Goal: Information Seeking & Learning: Find contact information

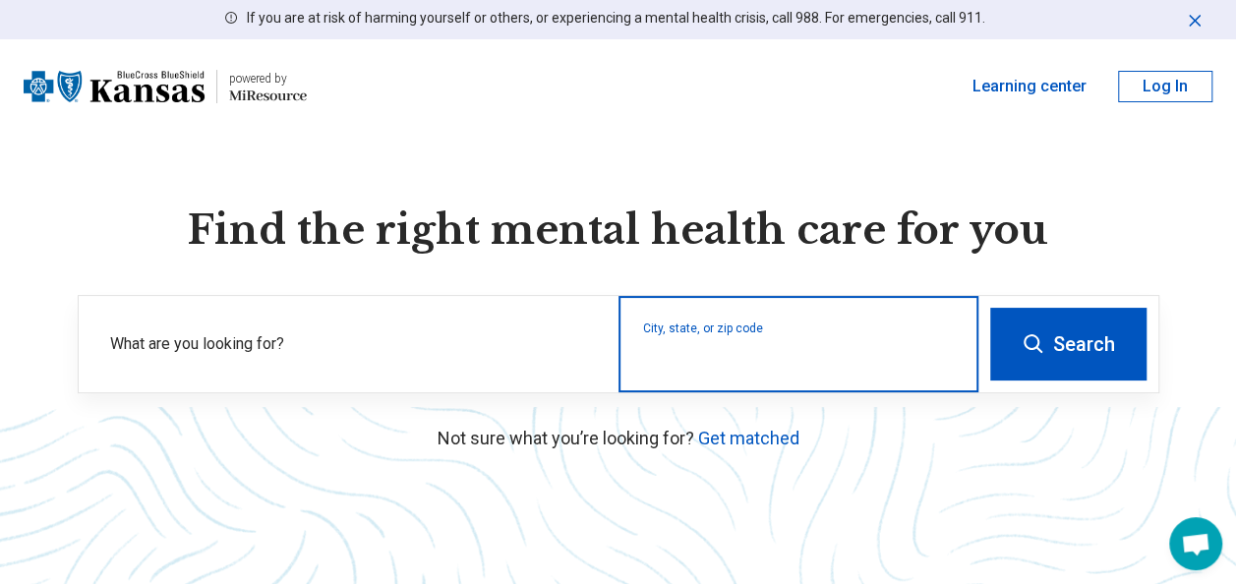
click at [682, 352] on input "City, state, or zip code" at bounding box center [799, 357] width 312 height 24
type input "*****"
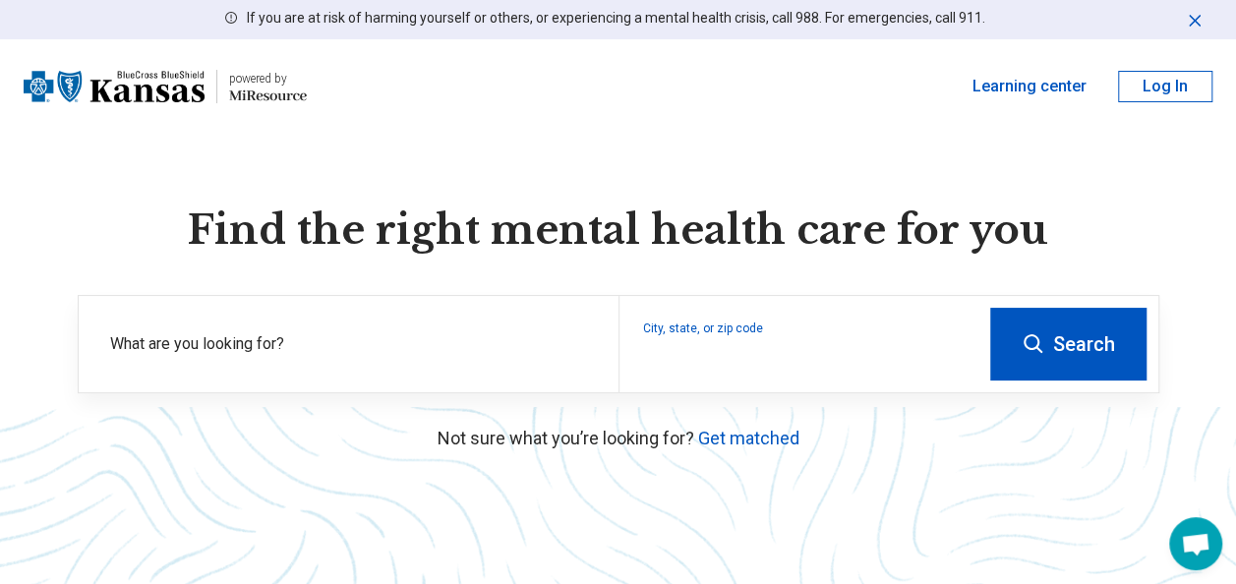
click at [1062, 349] on button "Search" at bounding box center [1068, 344] width 156 height 73
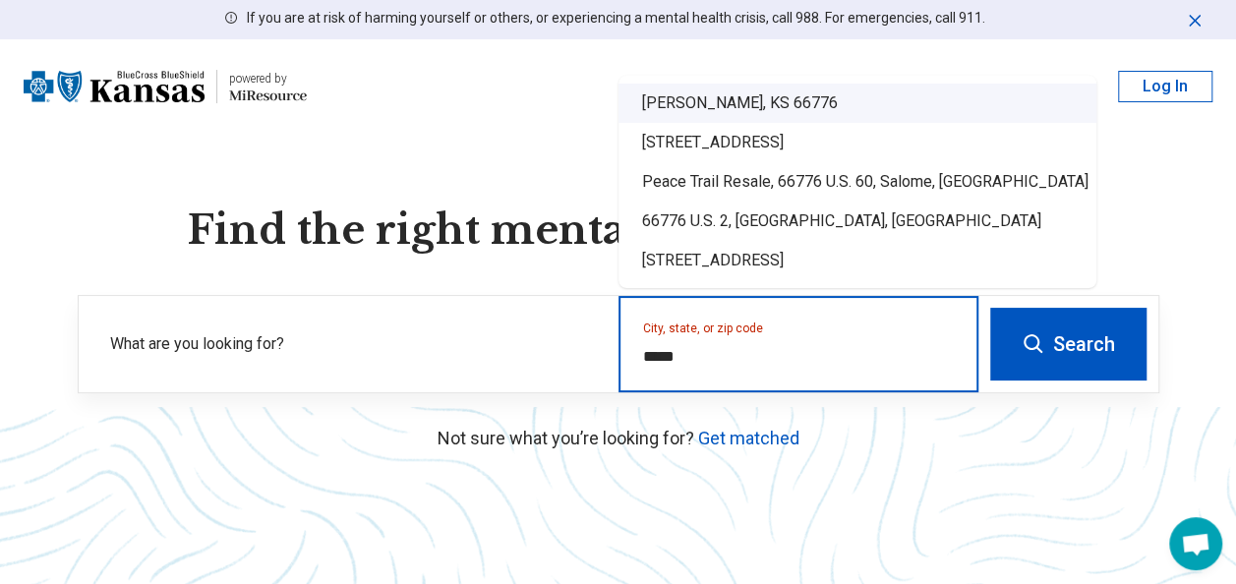
click at [716, 108] on div "[PERSON_NAME], KS 66776" at bounding box center [857, 103] width 478 height 39
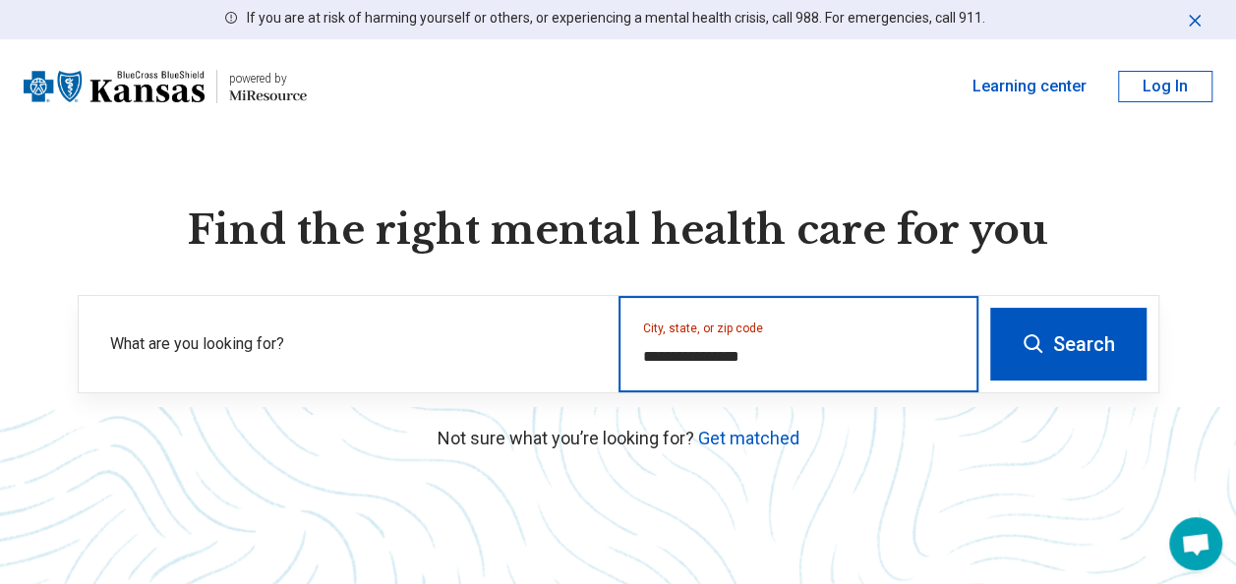
type input "**********"
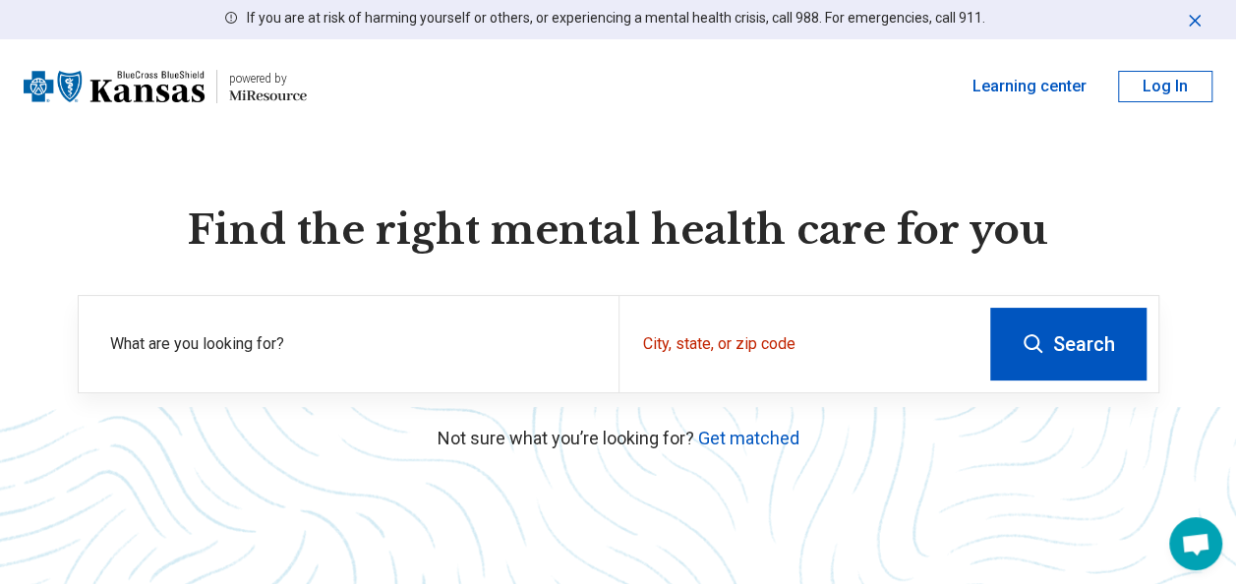
click at [1068, 332] on button "Search" at bounding box center [1068, 344] width 156 height 73
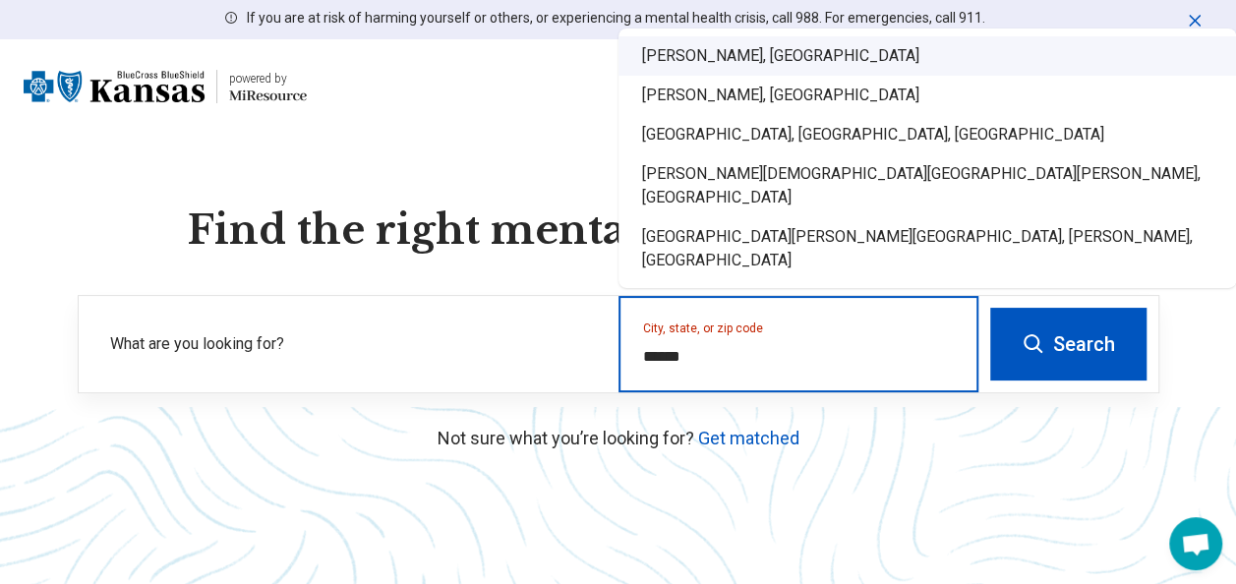
click at [691, 76] on div "[PERSON_NAME], [GEOGRAPHIC_DATA]" at bounding box center [926, 55] width 617 height 39
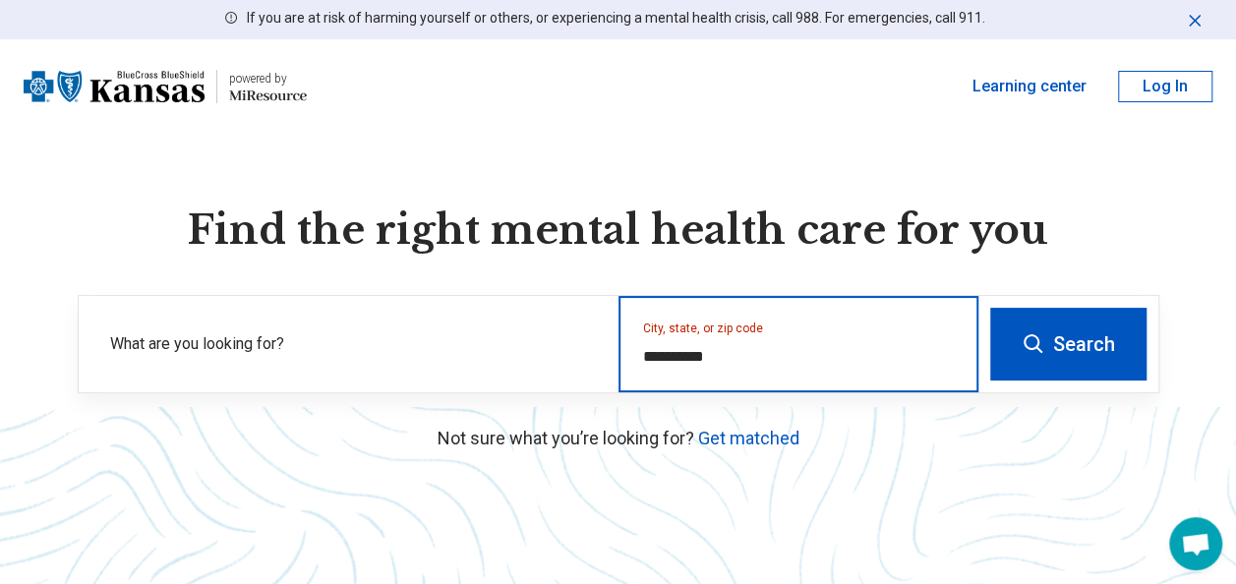
type input "**********"
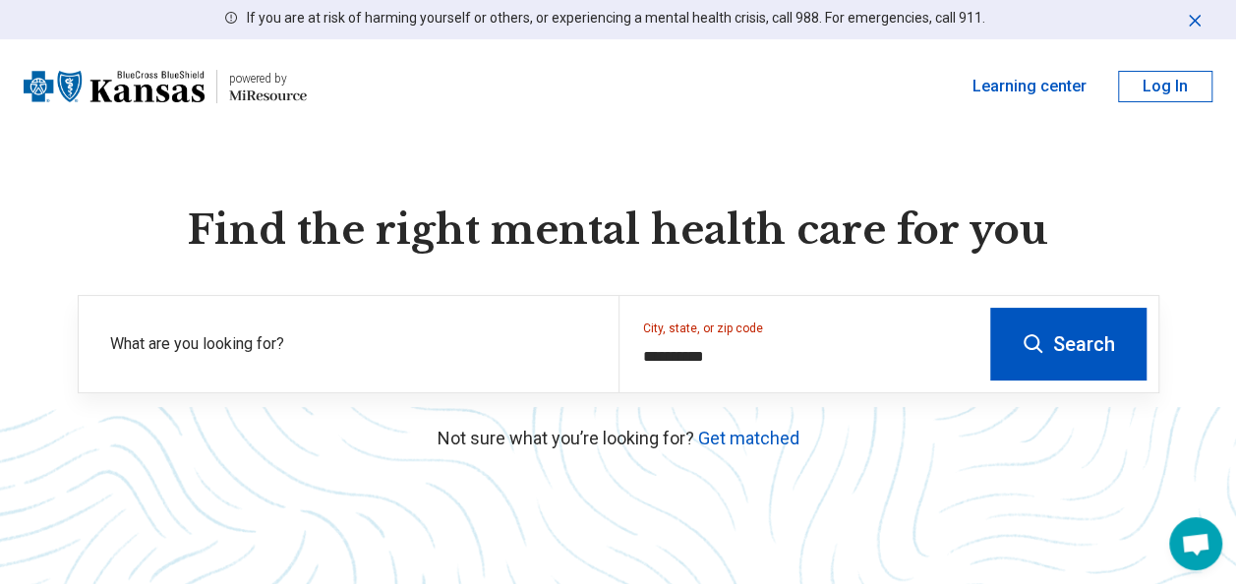
click at [1073, 344] on button "Search" at bounding box center [1068, 344] width 156 height 73
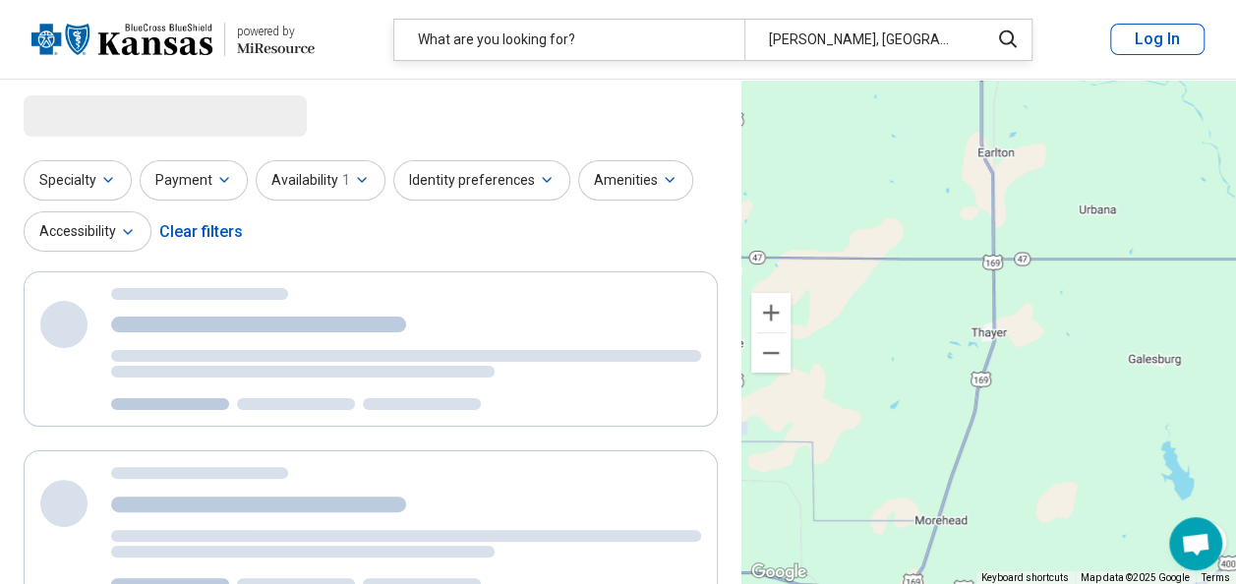
select select "***"
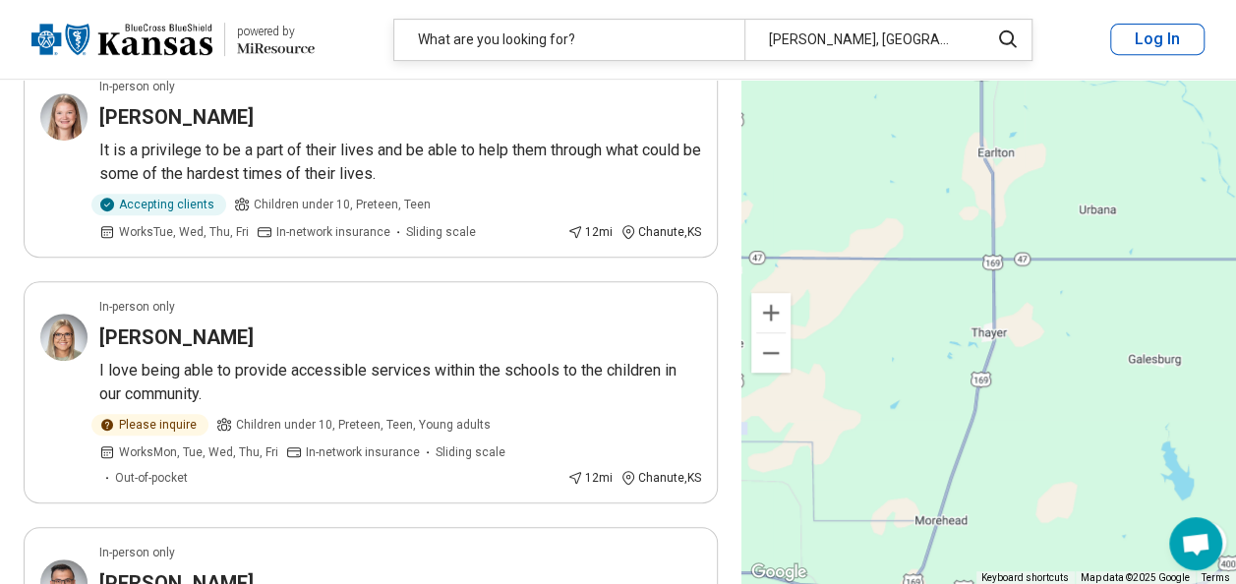
scroll to position [417, 0]
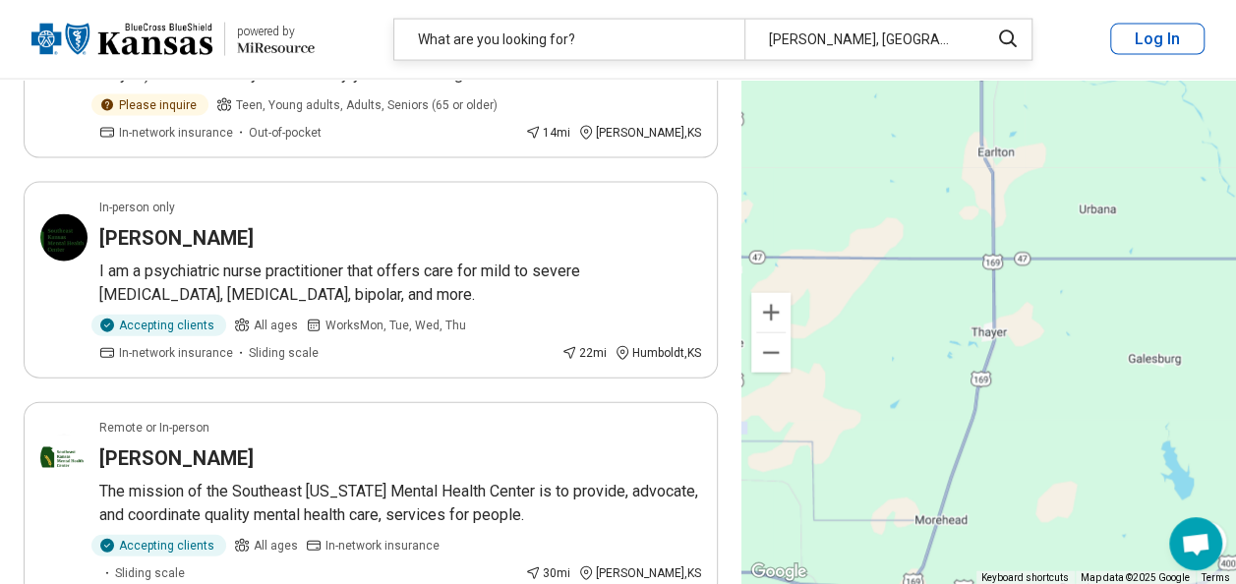
scroll to position [2113, 0]
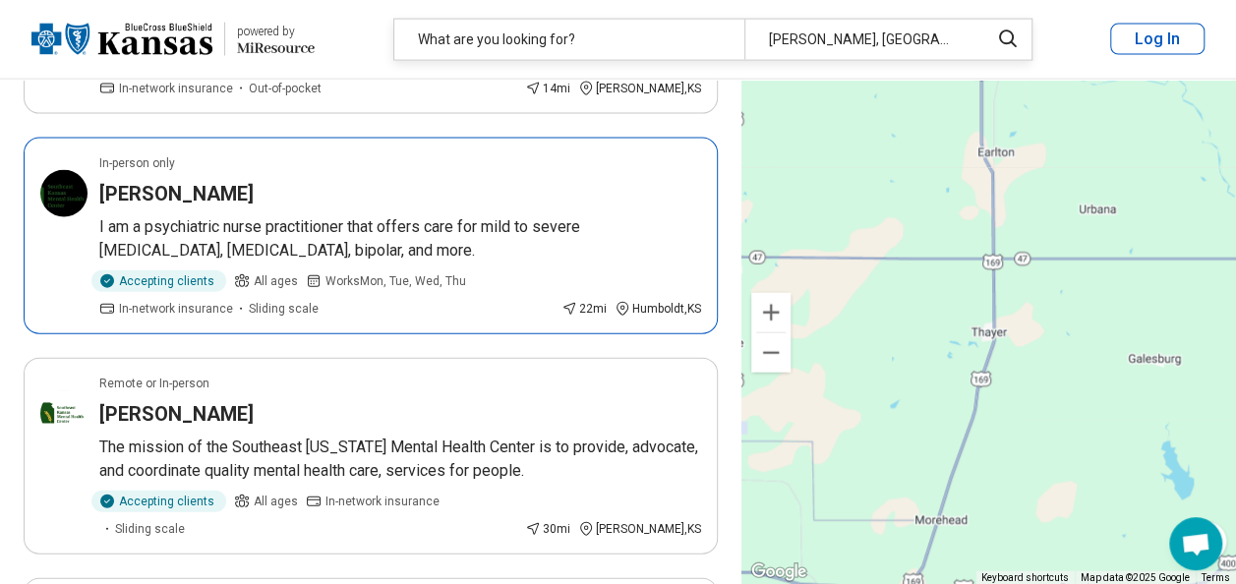
click at [145, 180] on h3 "[PERSON_NAME]" at bounding box center [176, 194] width 154 height 28
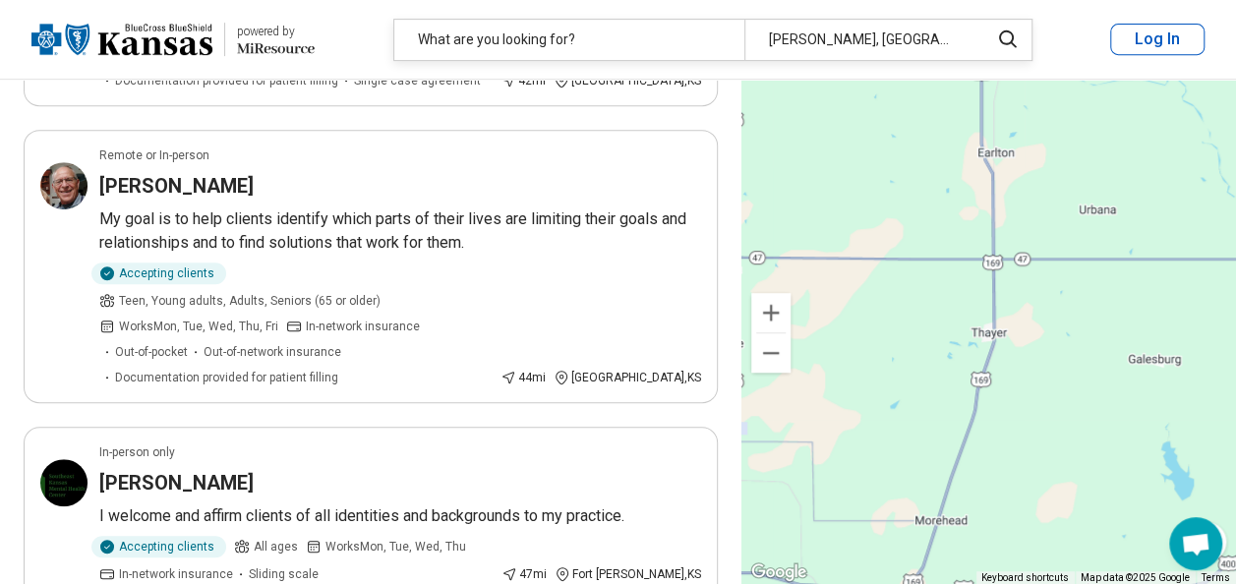
scroll to position [4128, 0]
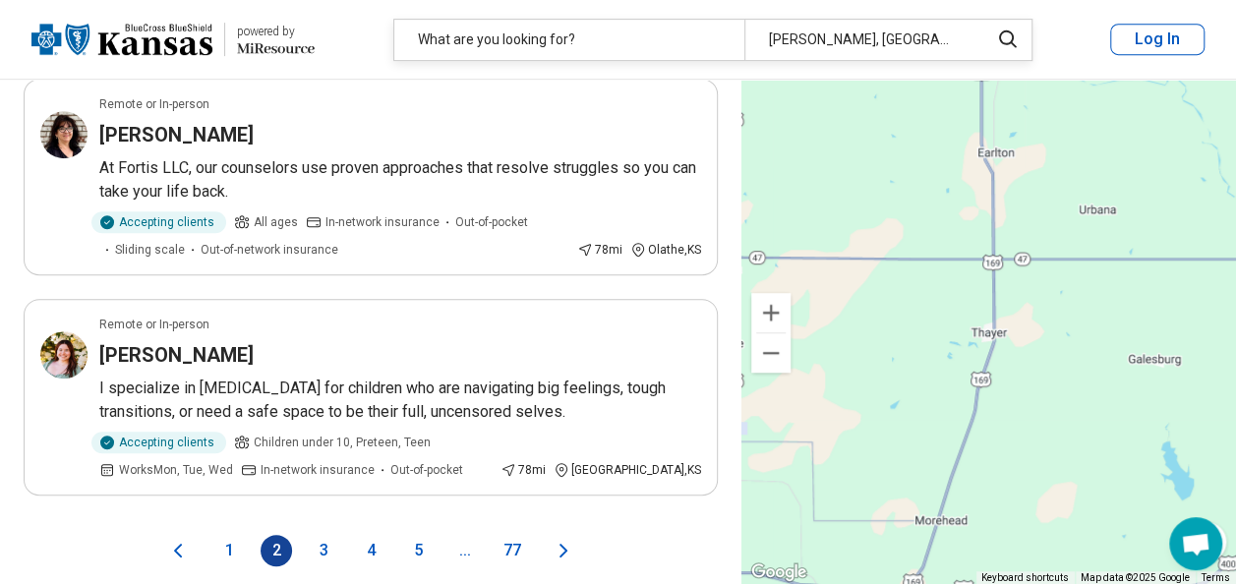
scroll to position [4142, 0]
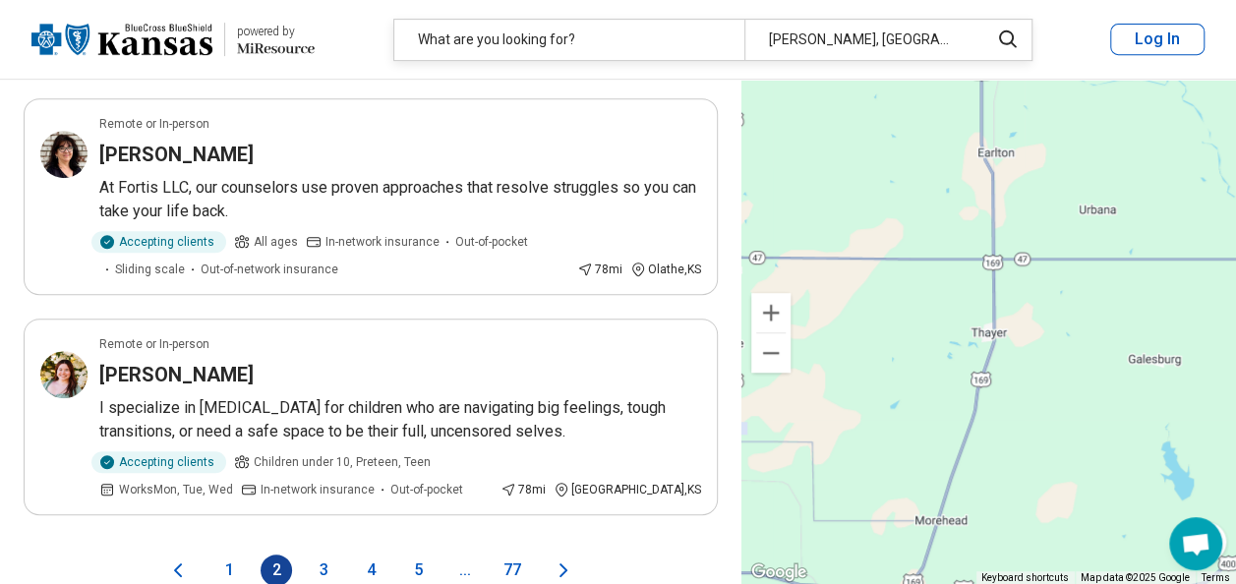
click at [176, 564] on icon "Previous page" at bounding box center [178, 570] width 6 height 12
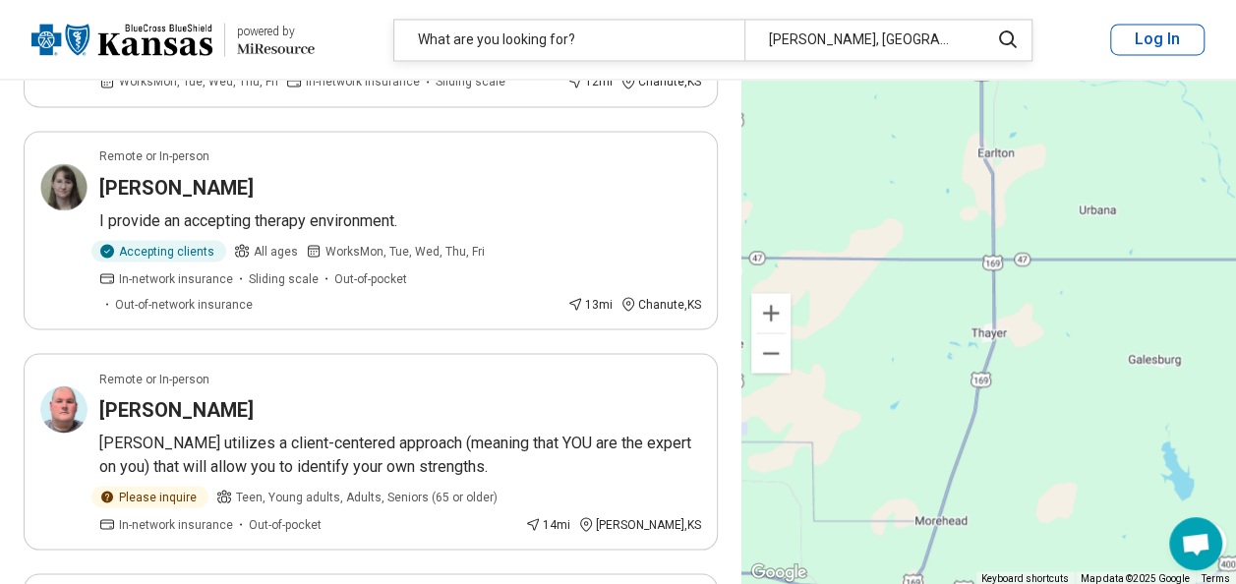
scroll to position [1690, 0]
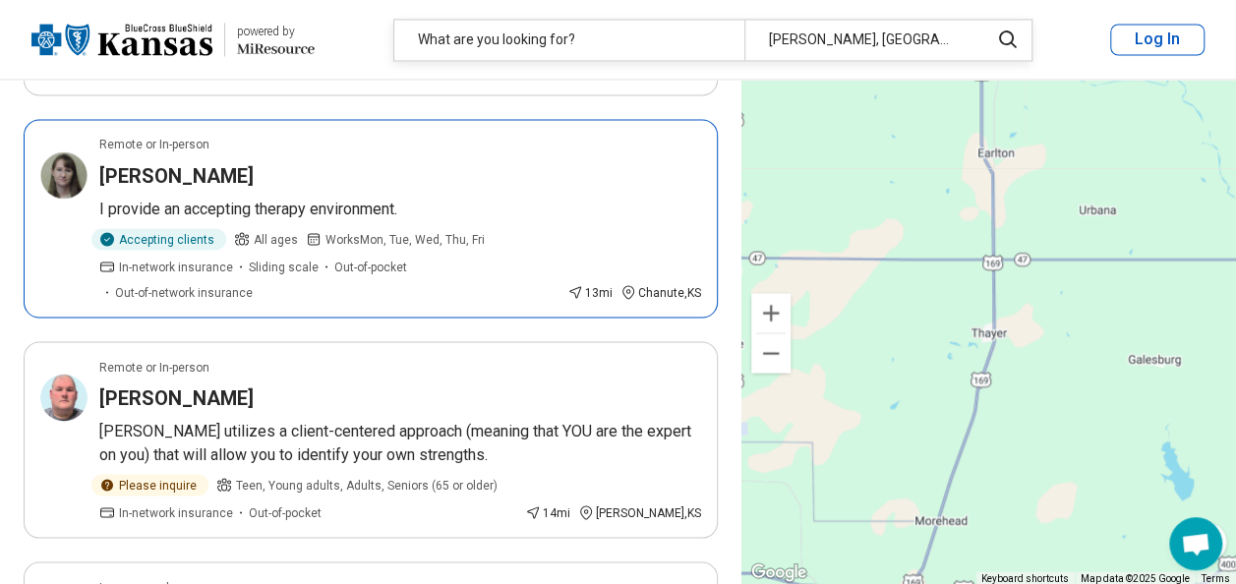
click at [215, 171] on h3 "[PERSON_NAME]" at bounding box center [176, 175] width 154 height 28
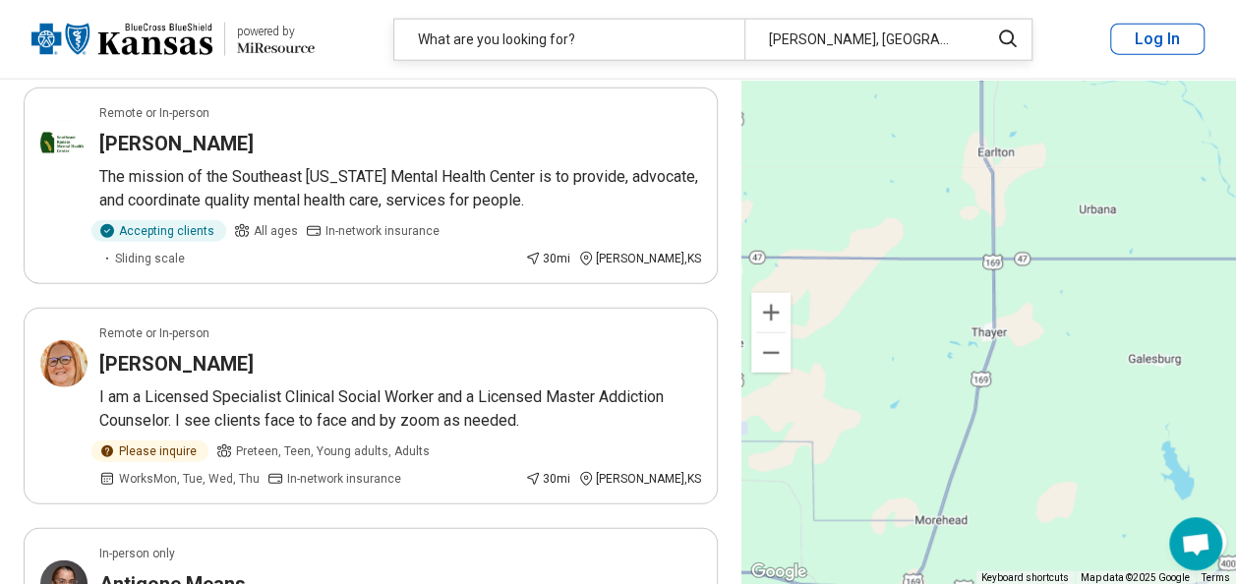
scroll to position [2410, 0]
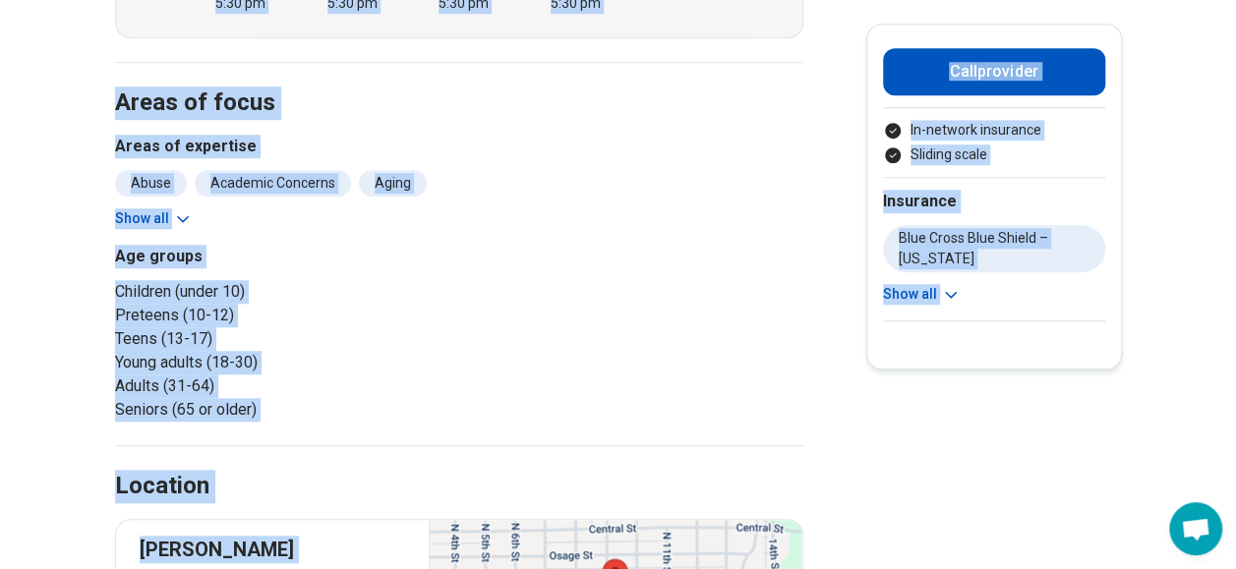
scroll to position [766, 0]
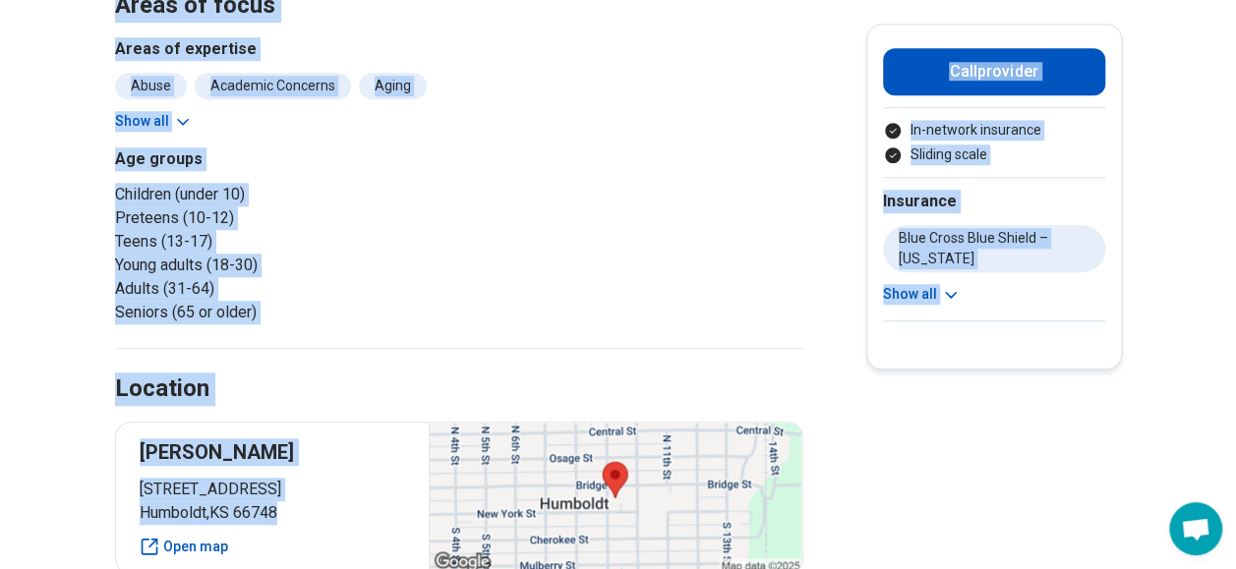
drag, startPoint x: 247, startPoint y: 130, endPoint x: 374, endPoint y: 521, distance: 411.3
click at [374, 521] on main "Lori Bancroft Psychiatric Nurse Practitioner Accepting clients Updated 2 days a…" at bounding box center [618, 264] width 1236 height 1903
copy main "Lori Bancroft Psychiatric Nurse Practitioner Accepting clients Updated 2 days a…"
